Goal: Task Accomplishment & Management: Manage account settings

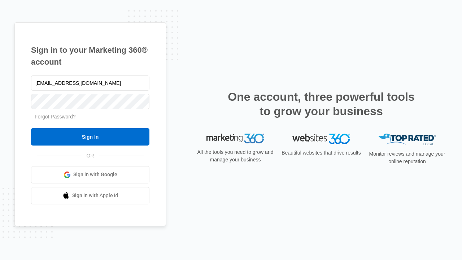
type input "dankie614@gmail.com"
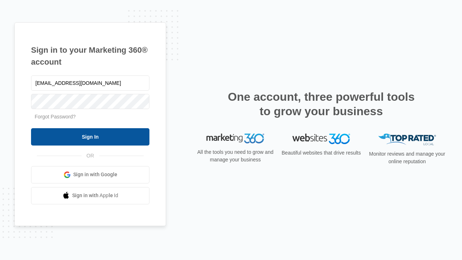
click at [90, 136] on input "Sign In" at bounding box center [90, 136] width 118 height 17
